Goal: Task Accomplishment & Management: Manage account settings

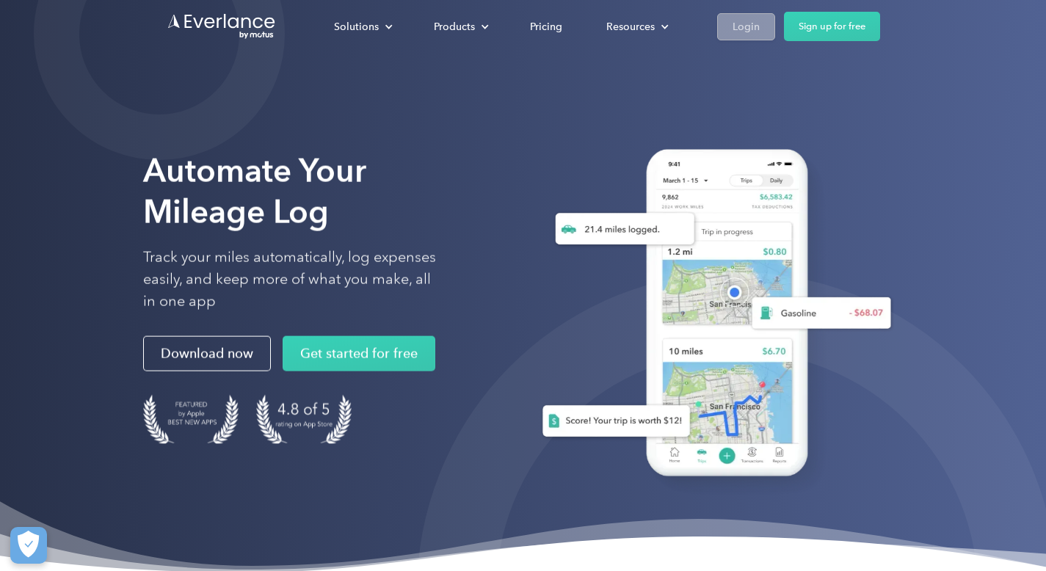
click at [722, 25] on link "Login" at bounding box center [746, 26] width 58 height 27
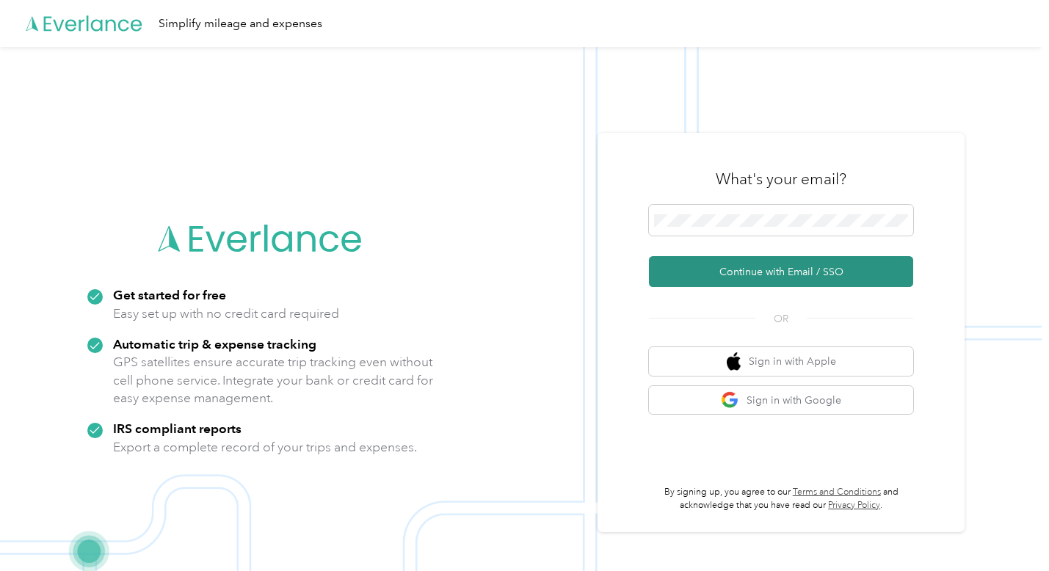
click at [781, 272] on button "Continue with Email / SSO" at bounding box center [781, 271] width 264 height 31
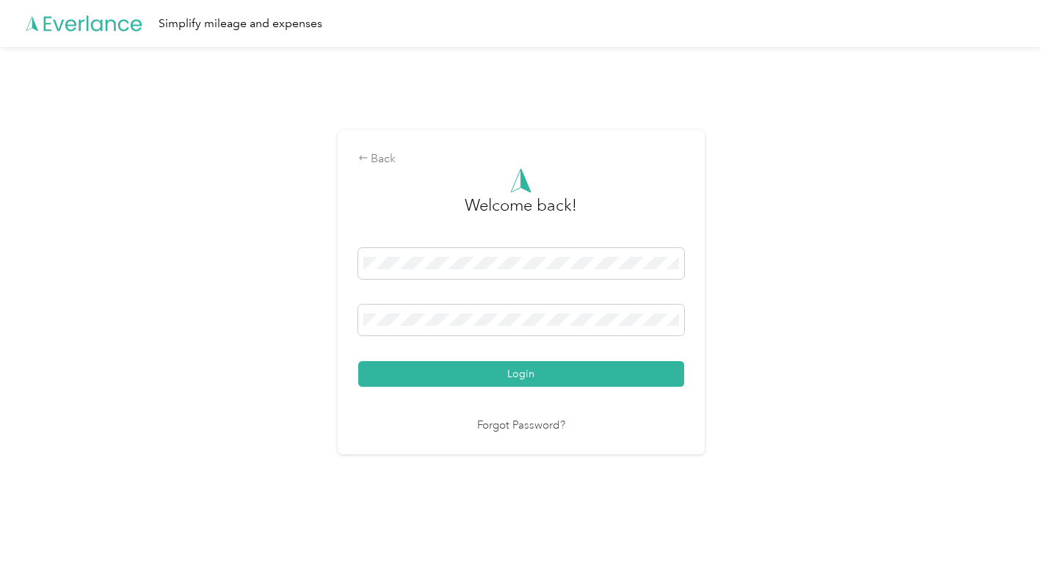
click at [508, 373] on button "Login" at bounding box center [521, 374] width 326 height 26
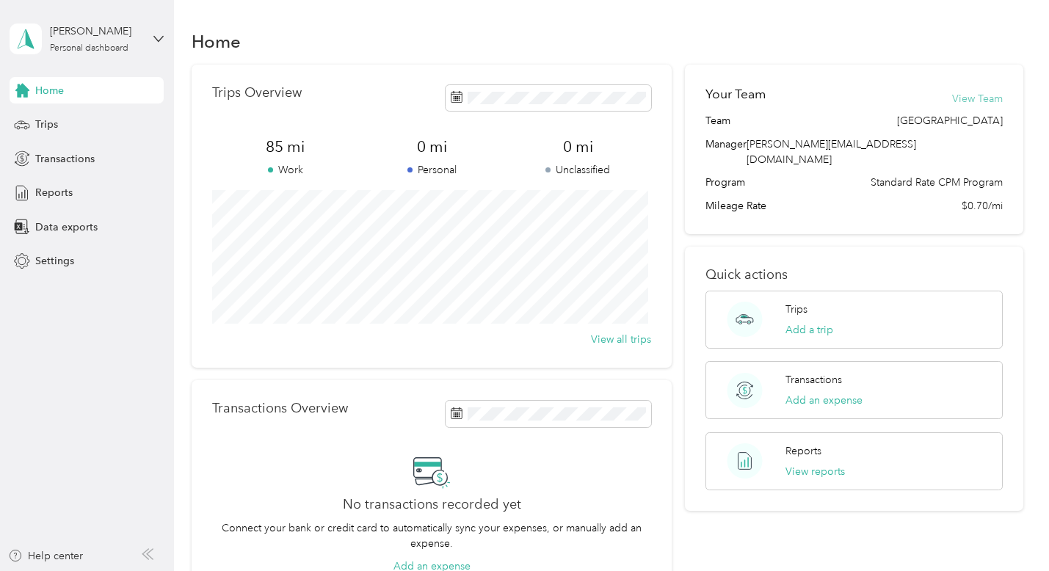
click at [989, 98] on button "View Team" at bounding box center [977, 98] width 51 height 15
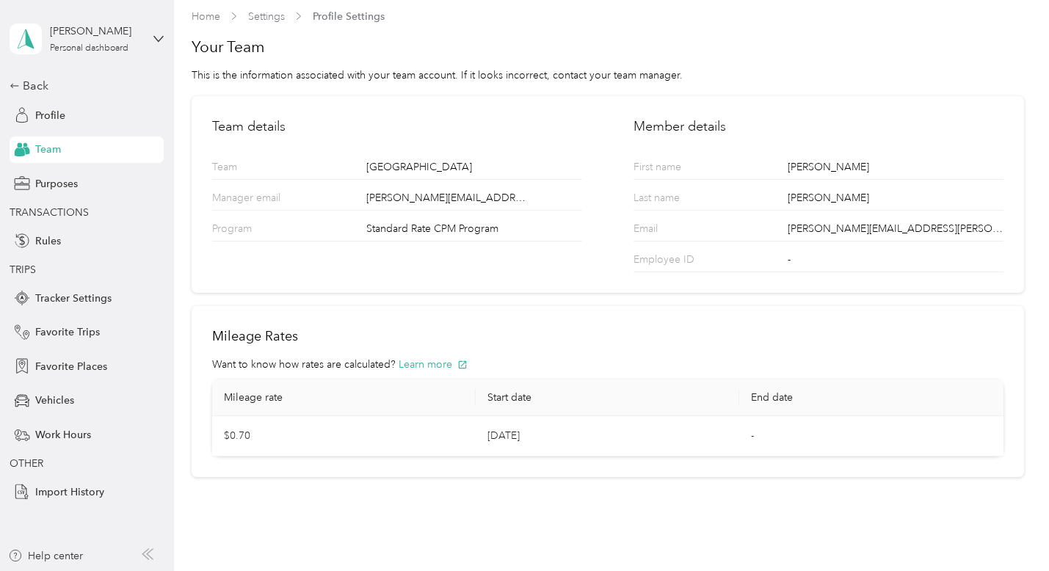
scroll to position [18, 0]
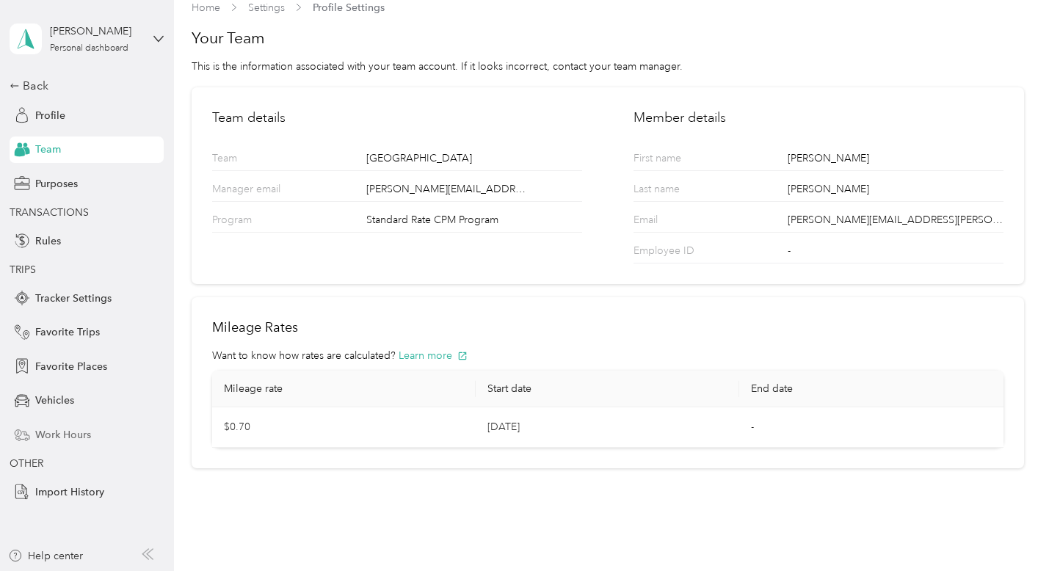
click at [54, 432] on span "Work Hours" at bounding box center [63, 434] width 56 height 15
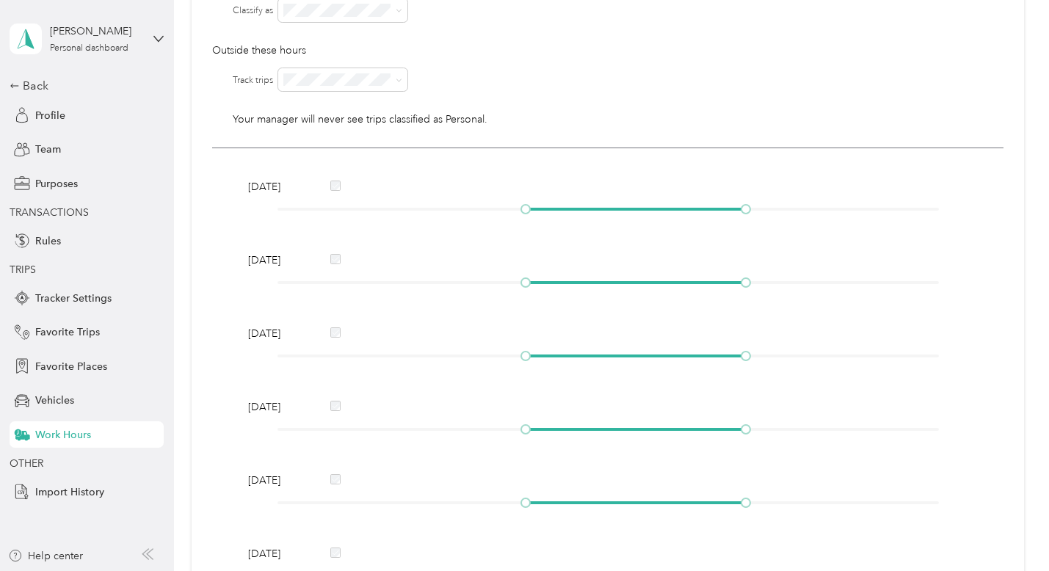
scroll to position [214, 0]
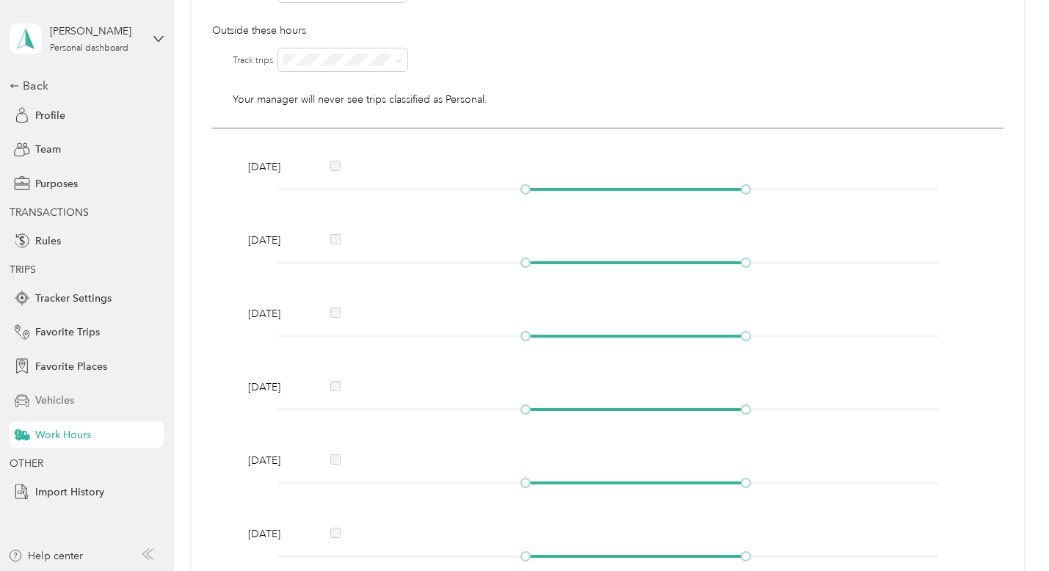
click at [48, 400] on span "Vehicles" at bounding box center [54, 400] width 39 height 15
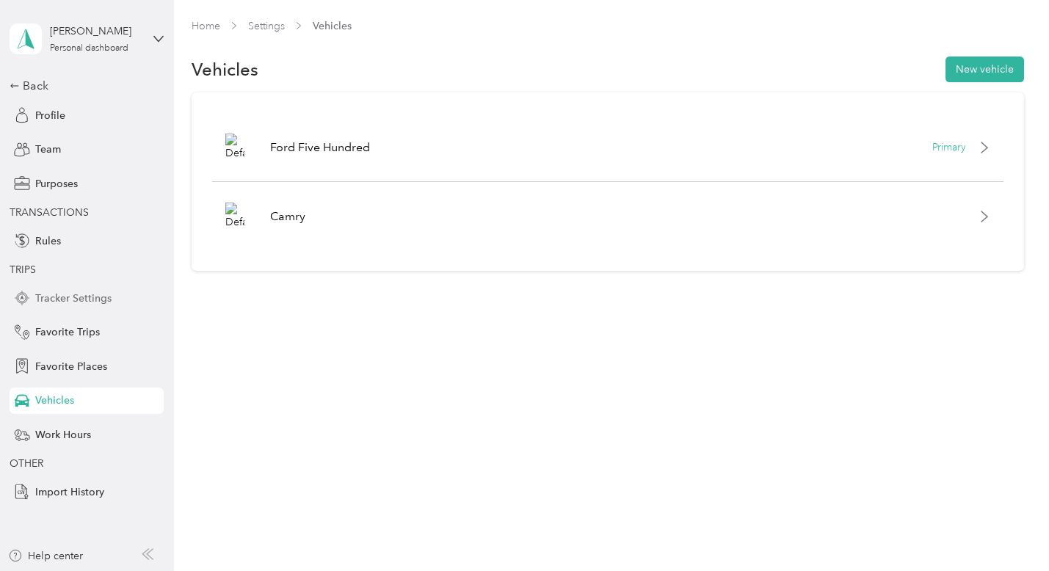
click at [90, 299] on span "Tracker Settings" at bounding box center [73, 298] width 76 height 15
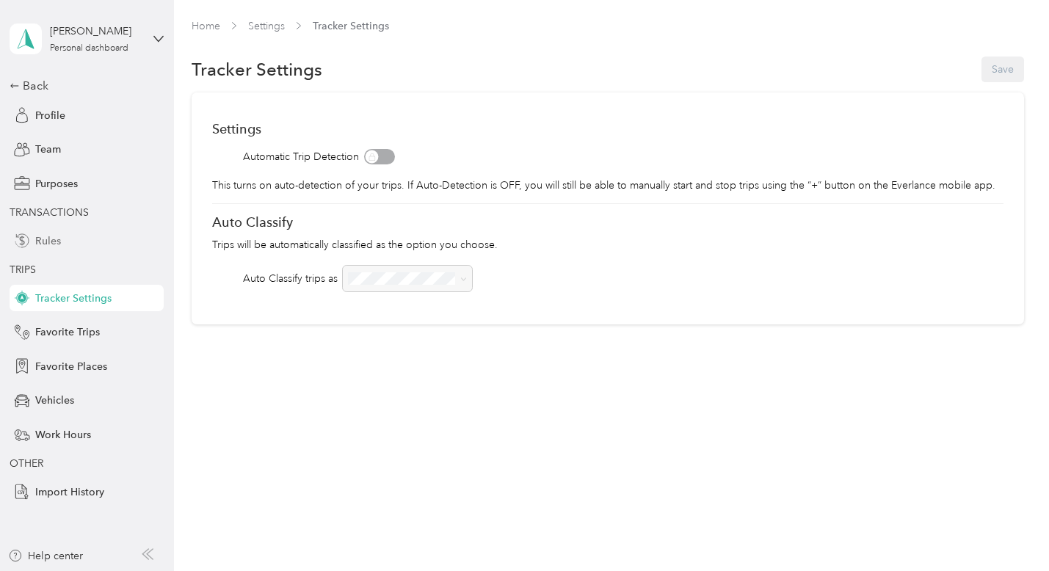
click at [57, 243] on span "Rules" at bounding box center [48, 240] width 26 height 15
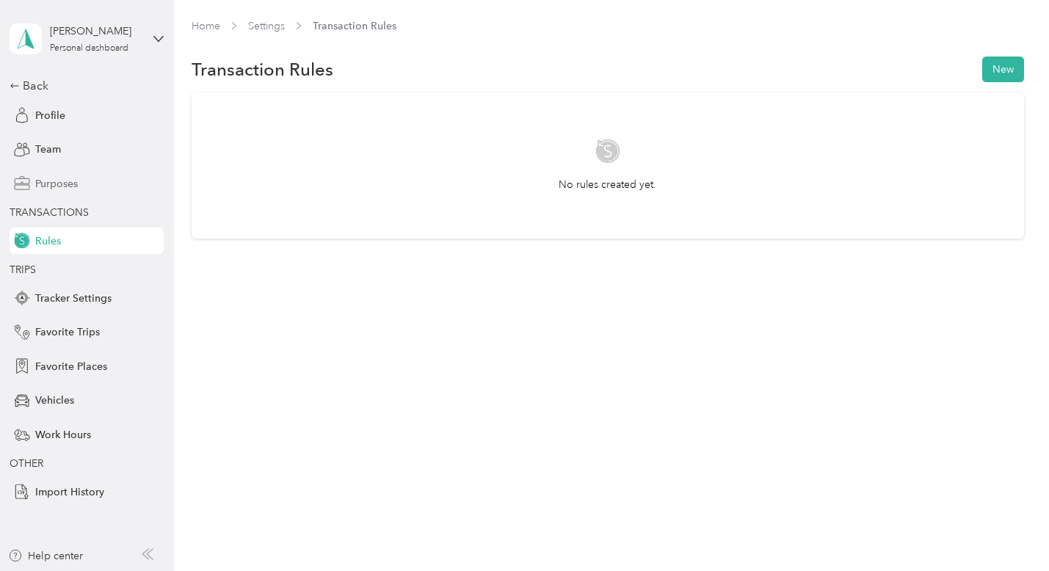
click at [57, 188] on span "Purposes" at bounding box center [56, 183] width 43 height 15
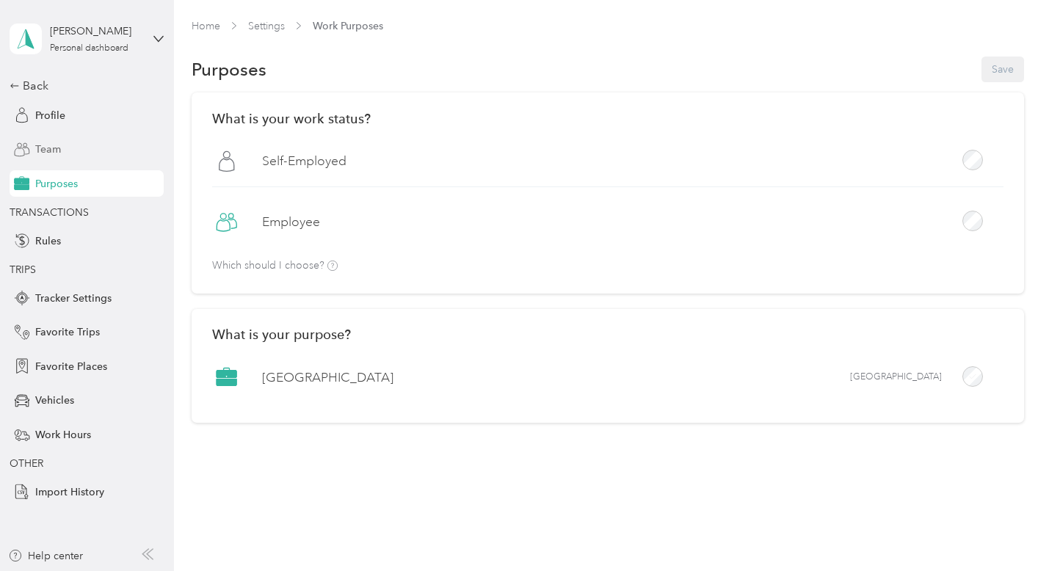
click at [51, 153] on span "Team" at bounding box center [48, 149] width 26 height 15
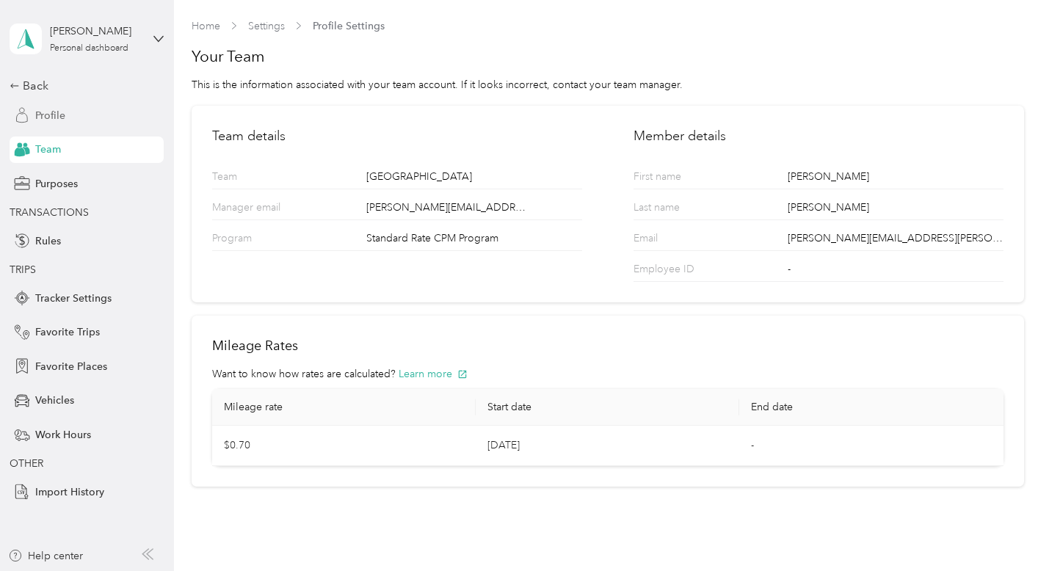
click at [52, 118] on span "Profile" at bounding box center [50, 115] width 30 height 15
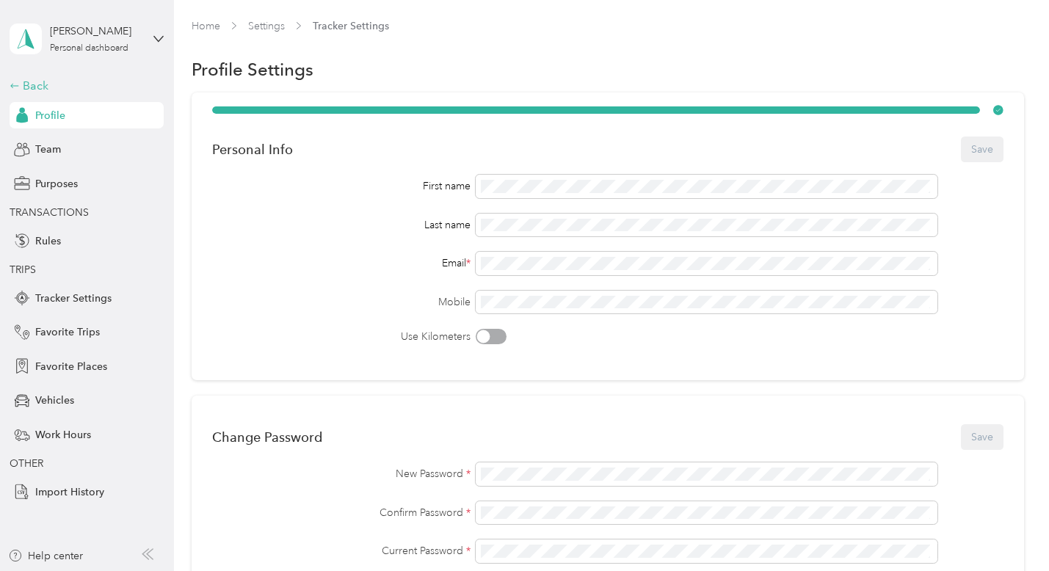
click at [26, 86] on div "Back" at bounding box center [83, 86] width 147 height 18
